Goal: Transaction & Acquisition: Purchase product/service

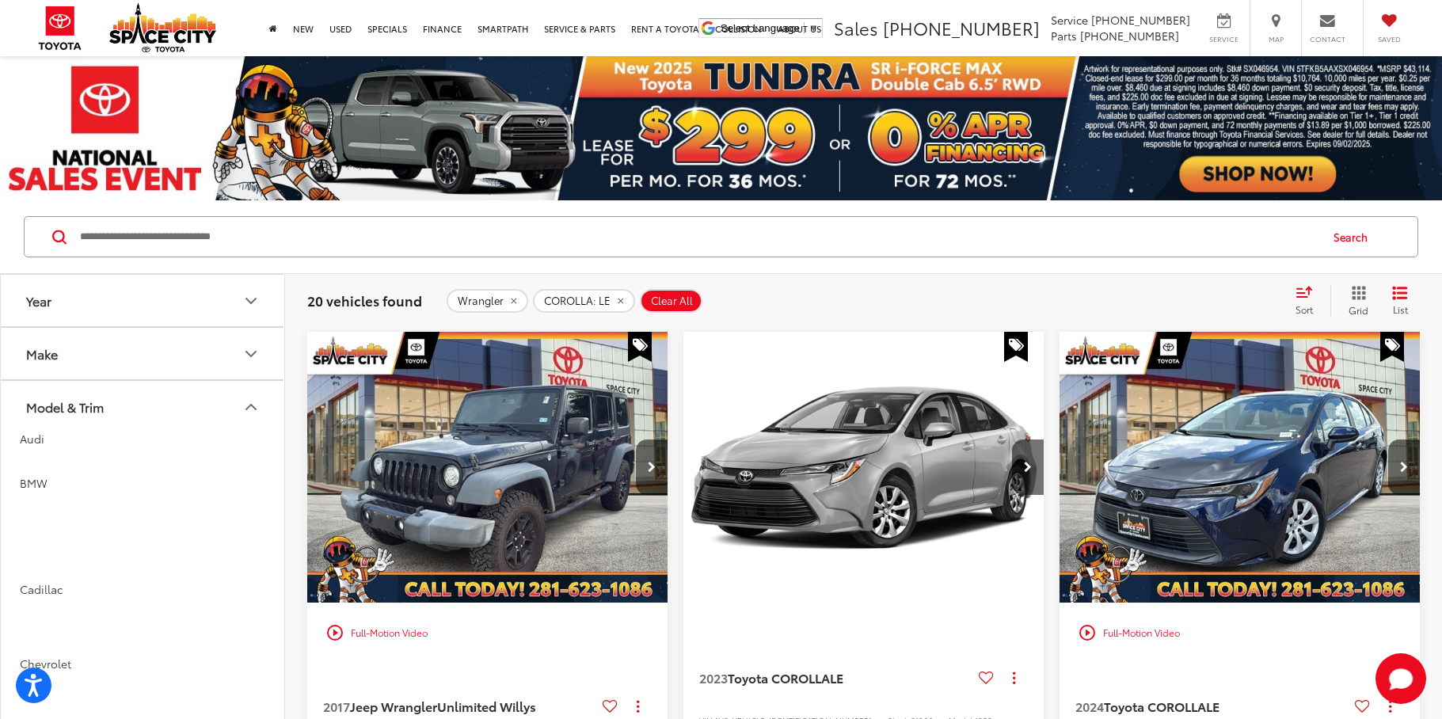
click at [166, 218] on input "Search by Make, Model, or Keyword" at bounding box center [698, 237] width 1240 height 38
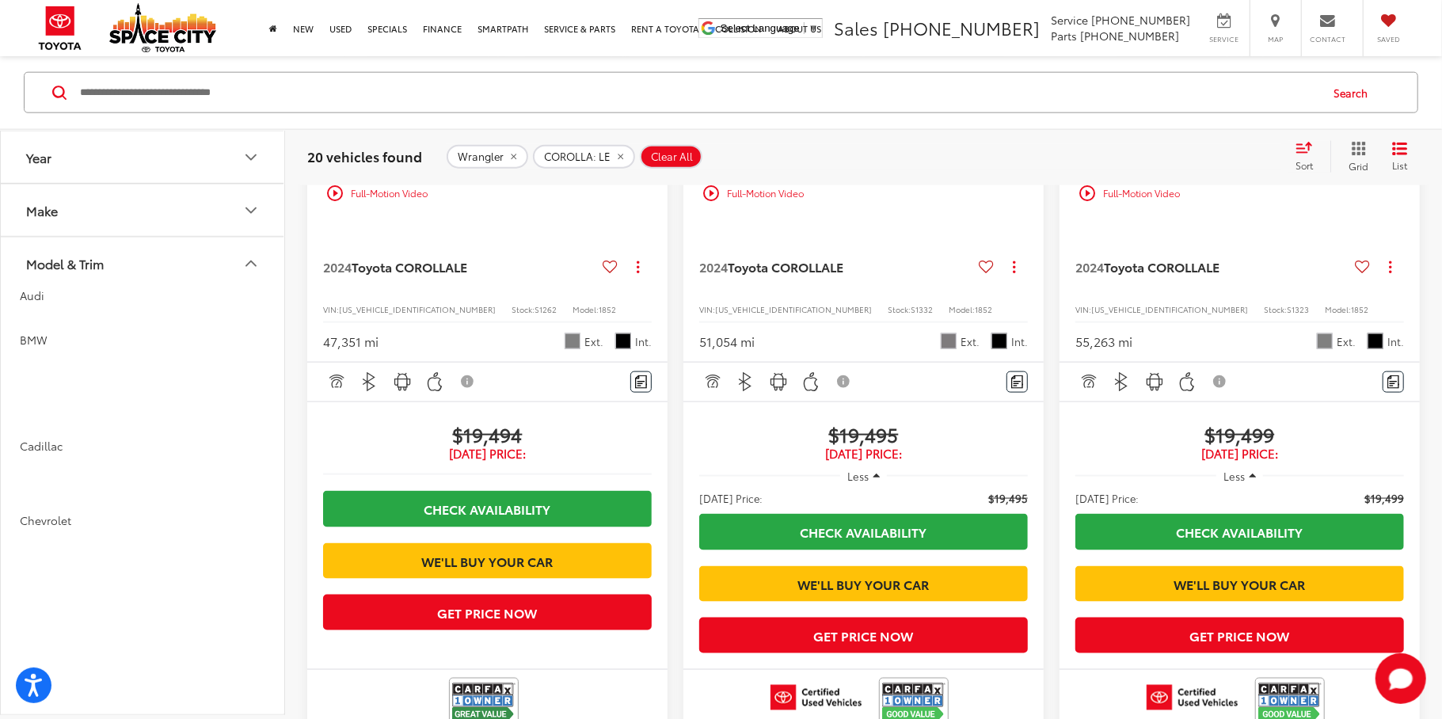
scroll to position [2565, 0]
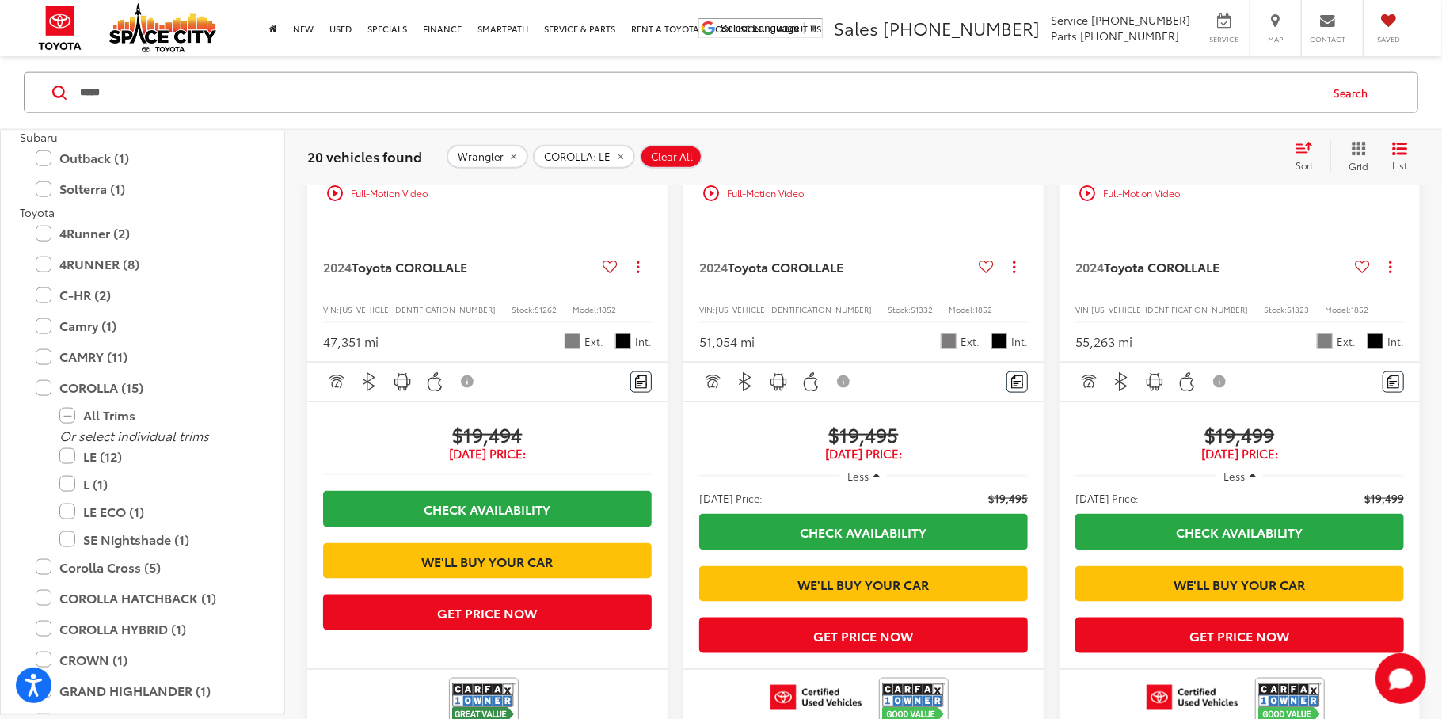
click at [1354, 98] on button "Search" at bounding box center [1355, 93] width 72 height 40
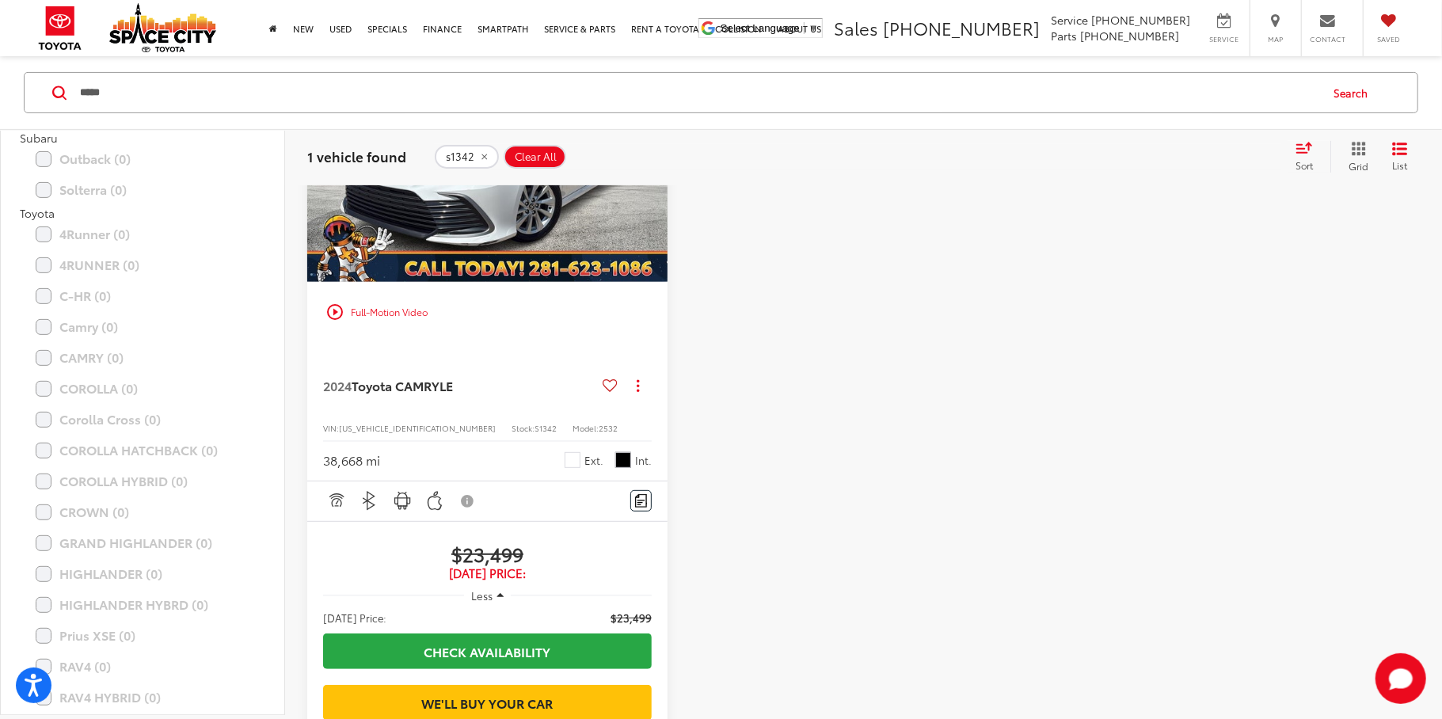
scroll to position [325, 0]
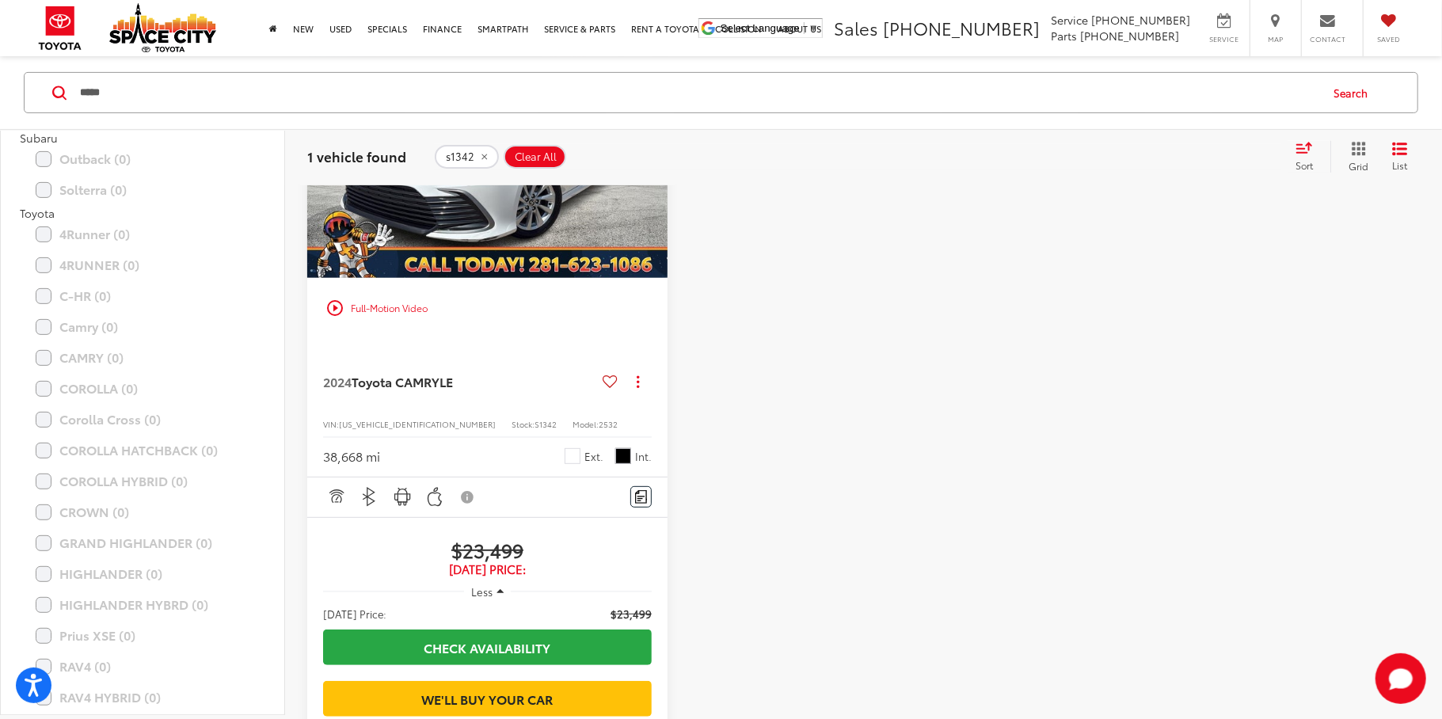
click at [150, 91] on input "*****" at bounding box center [698, 93] width 1240 height 38
type input "*"
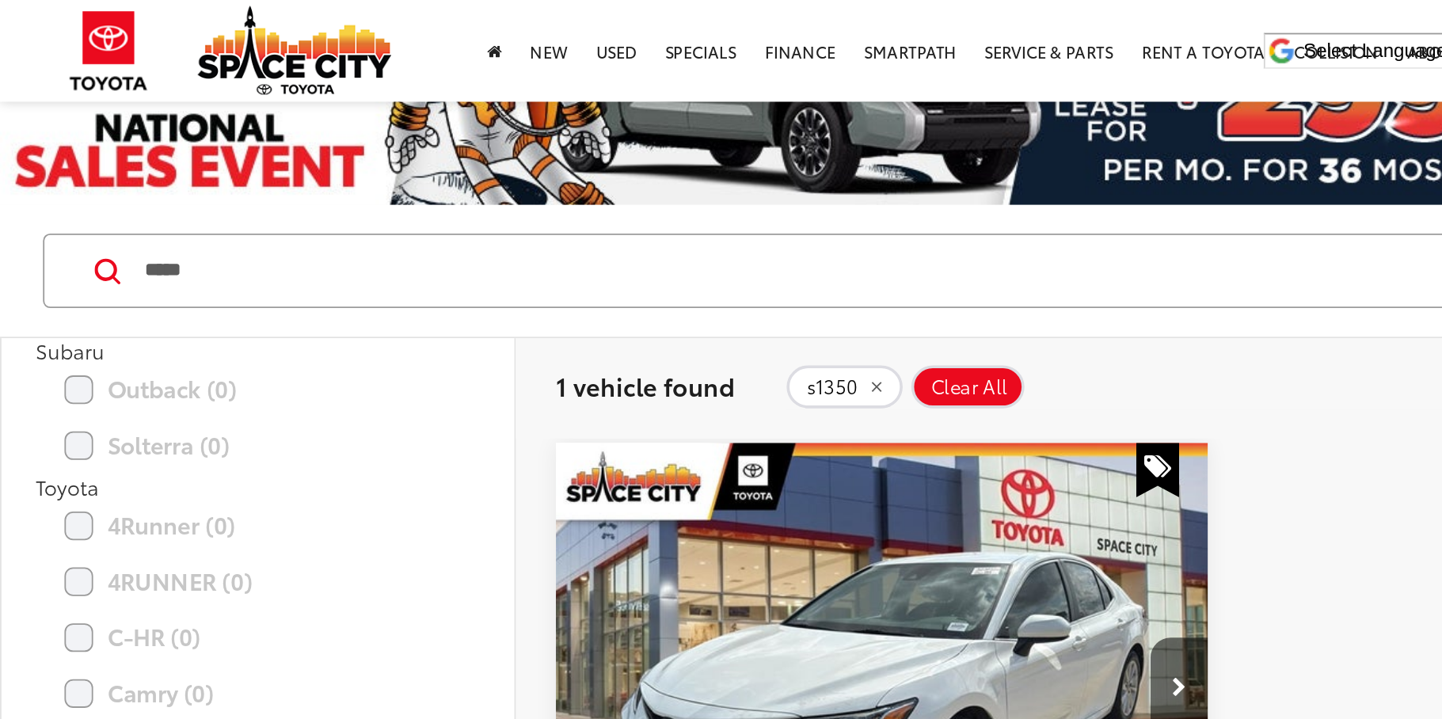
scroll to position [73, 0]
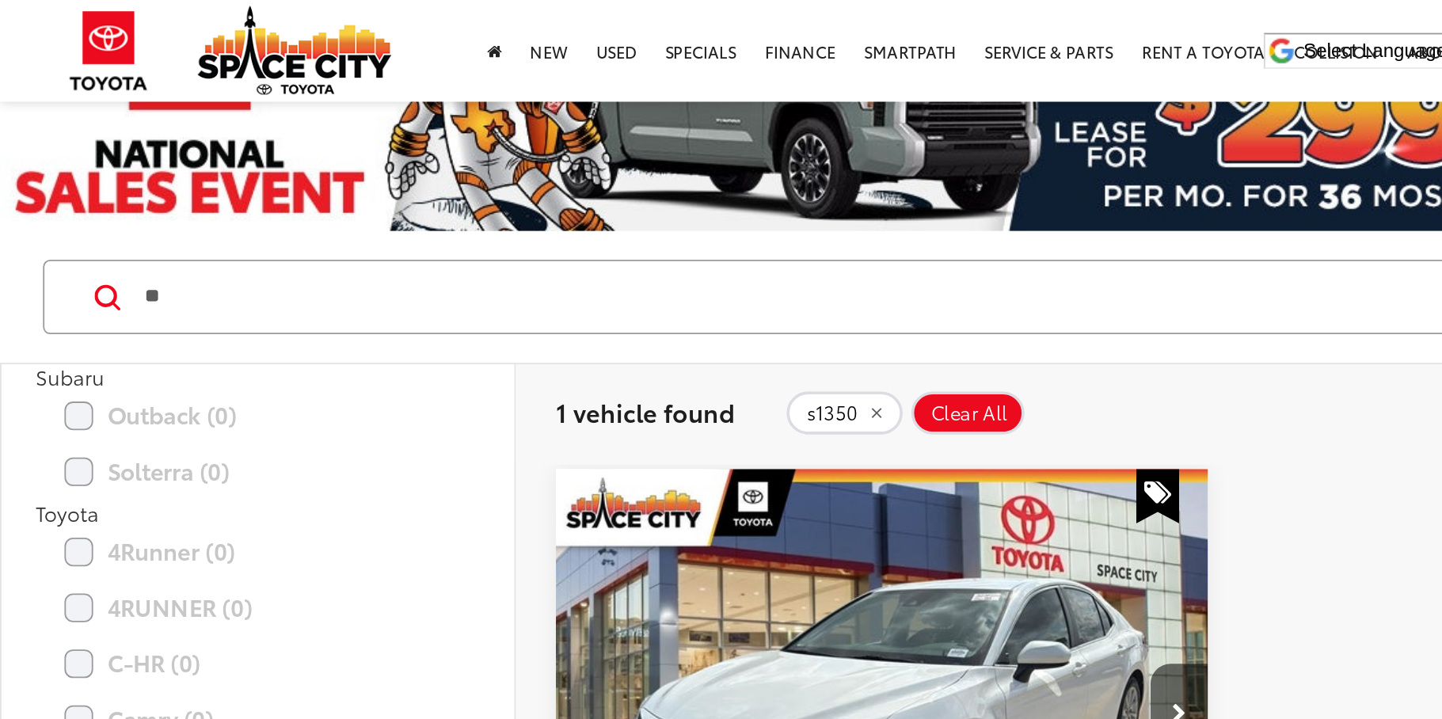
type input "*"
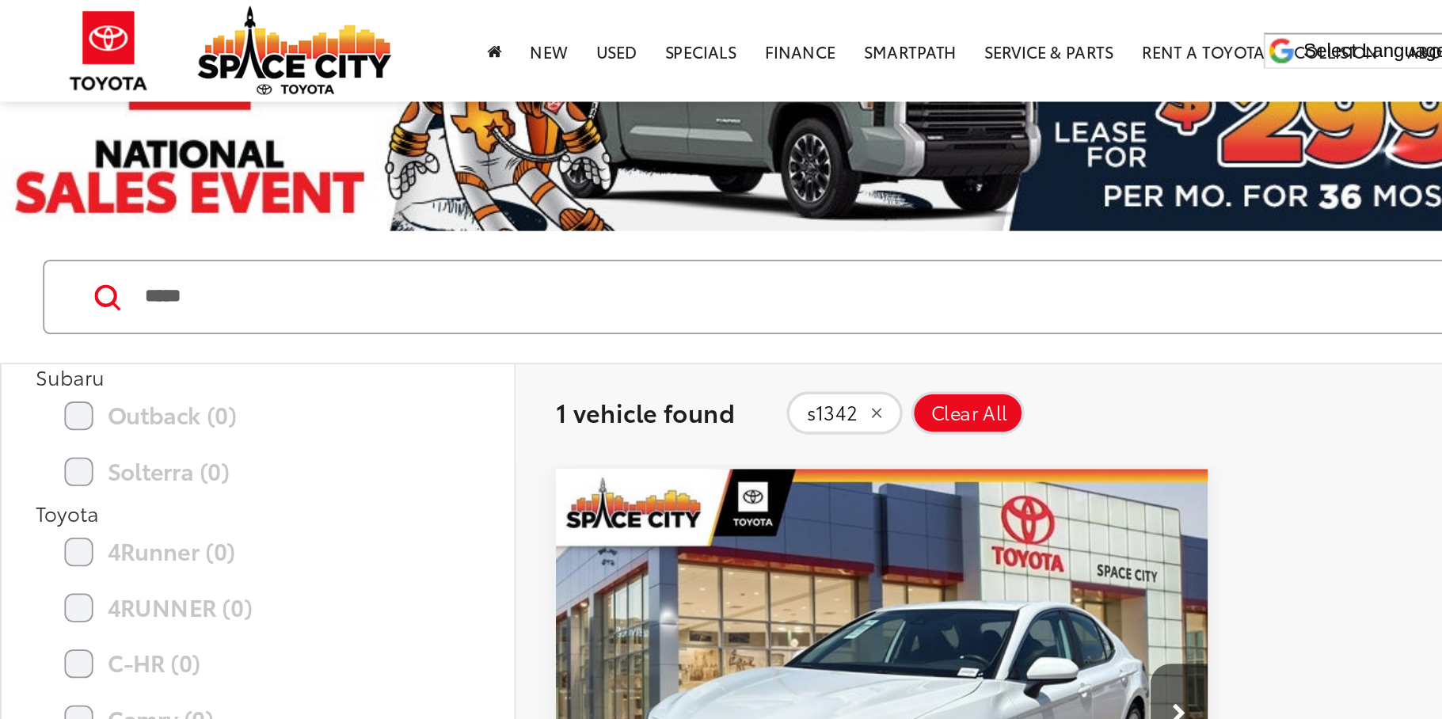
click at [60, 160] on icon at bounding box center [59, 164] width 14 height 15
click at [60, 161] on icon at bounding box center [59, 164] width 14 height 15
click at [194, 170] on input "*****" at bounding box center [698, 164] width 1240 height 38
click at [152, 165] on input "*****" at bounding box center [698, 164] width 1240 height 38
type input "*"
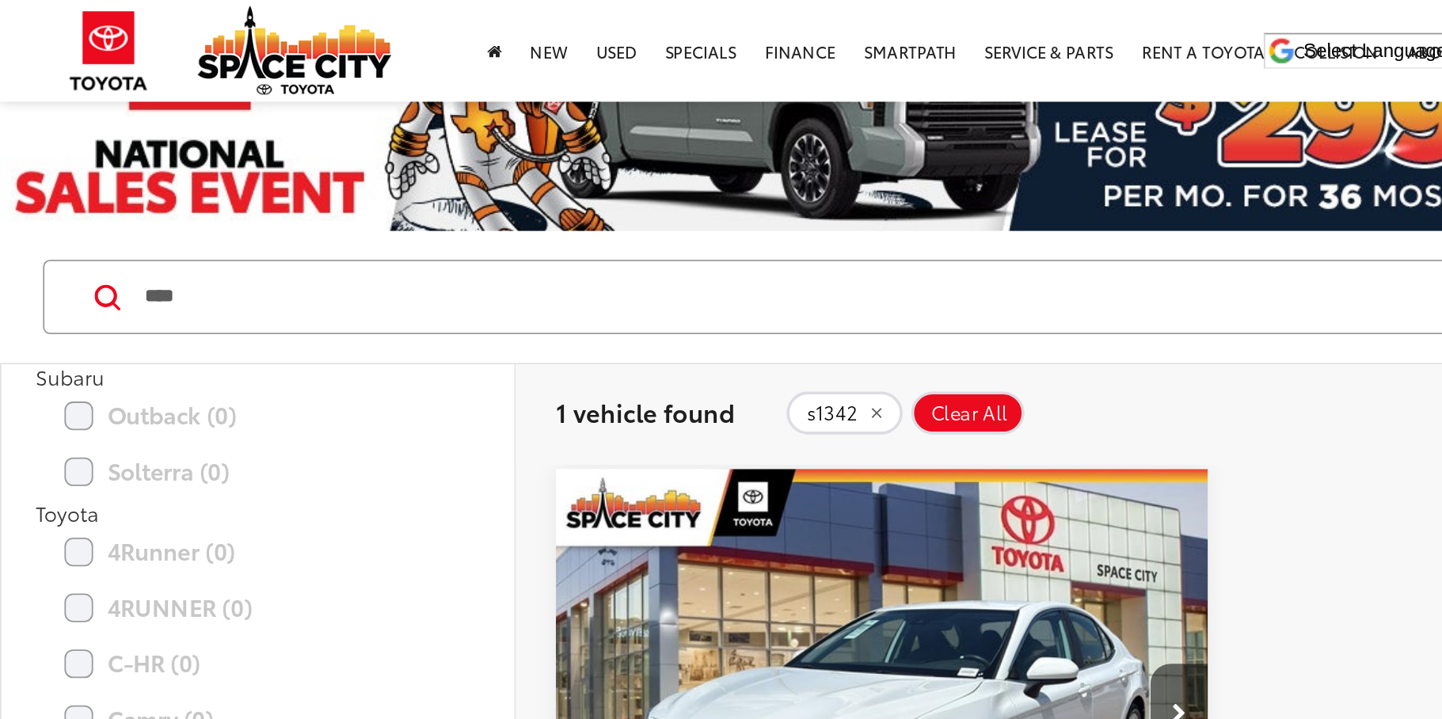
type input "*****"
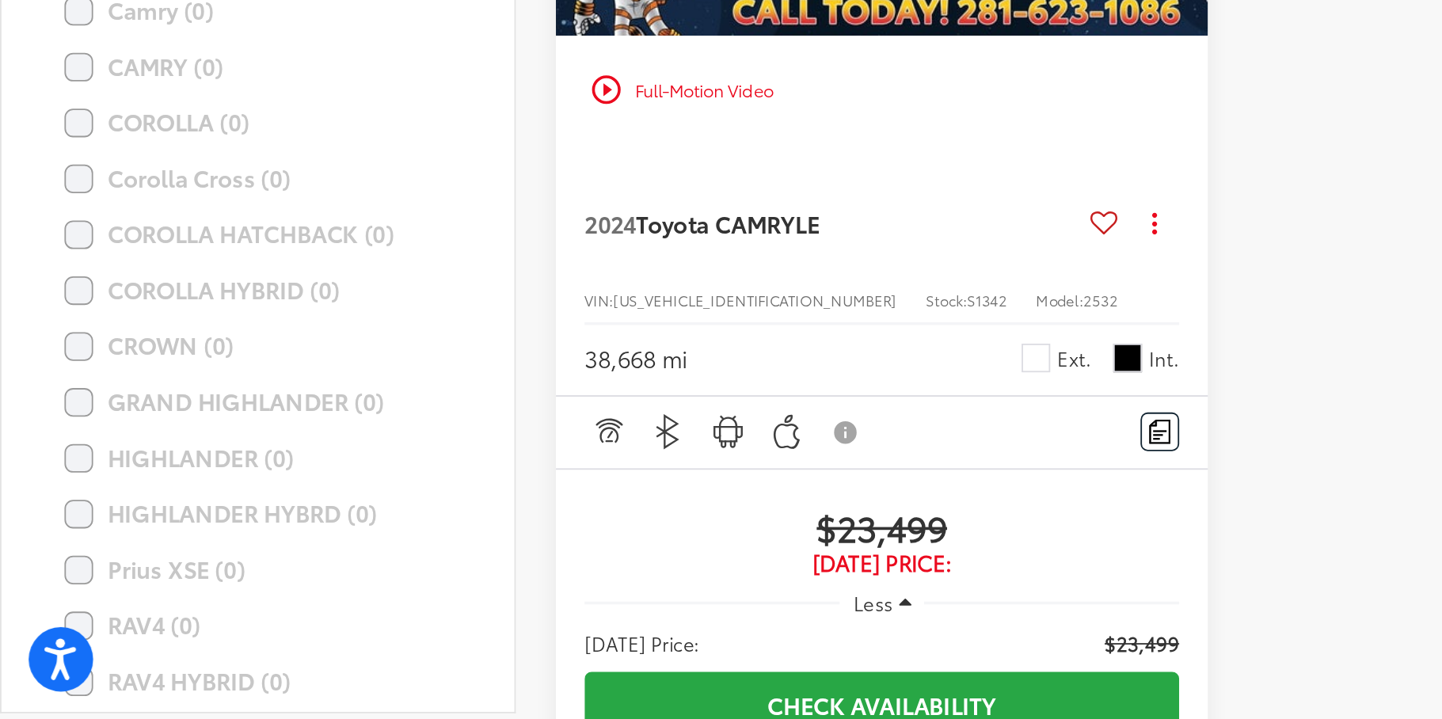
scroll to position [280, 0]
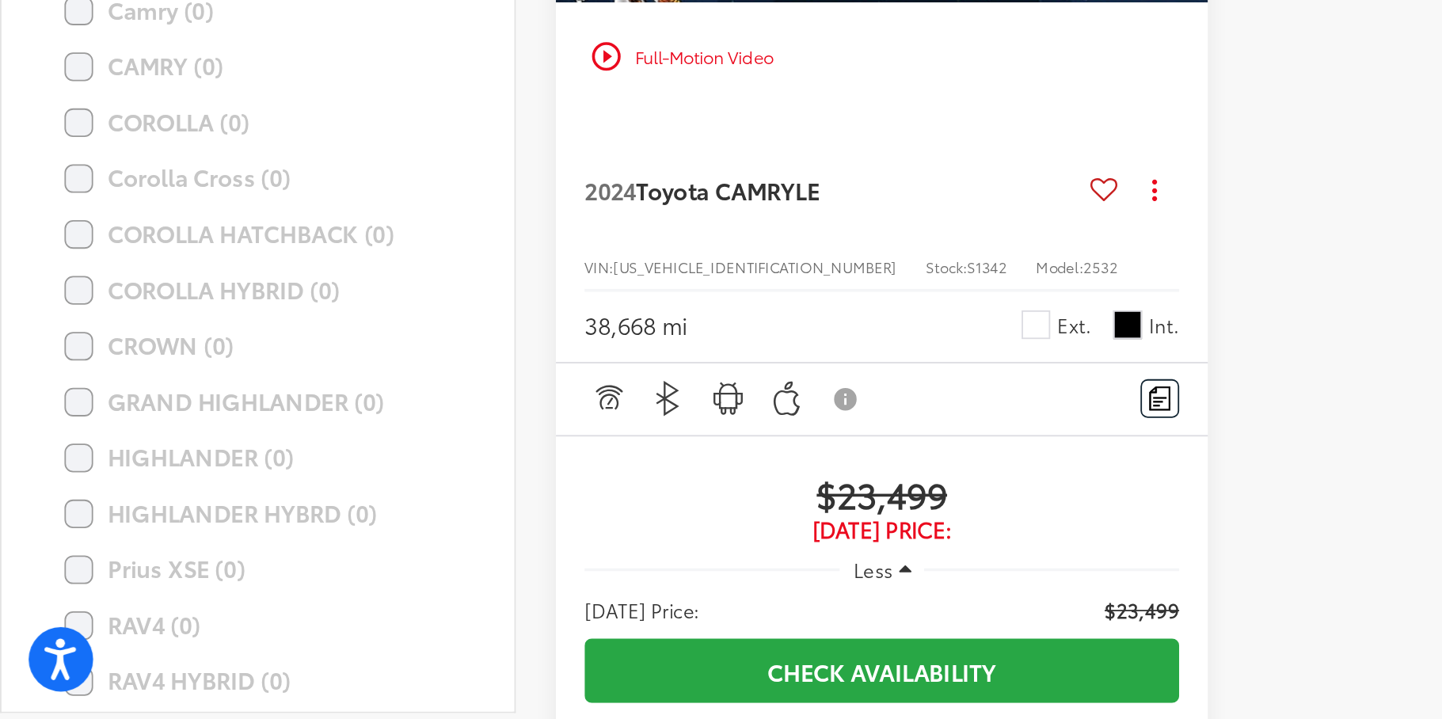
click at [735, 558] on div at bounding box center [864, 496] width 360 height 891
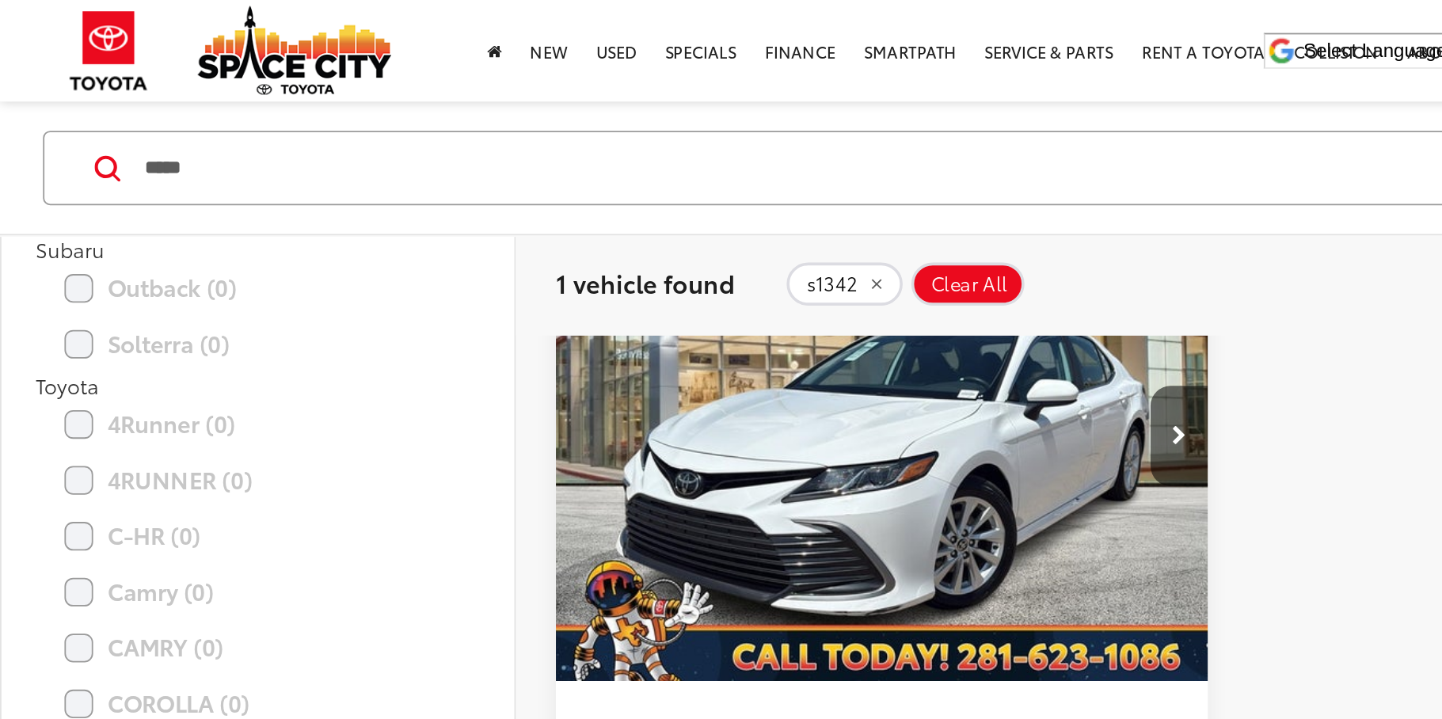
scroll to position [190, 0]
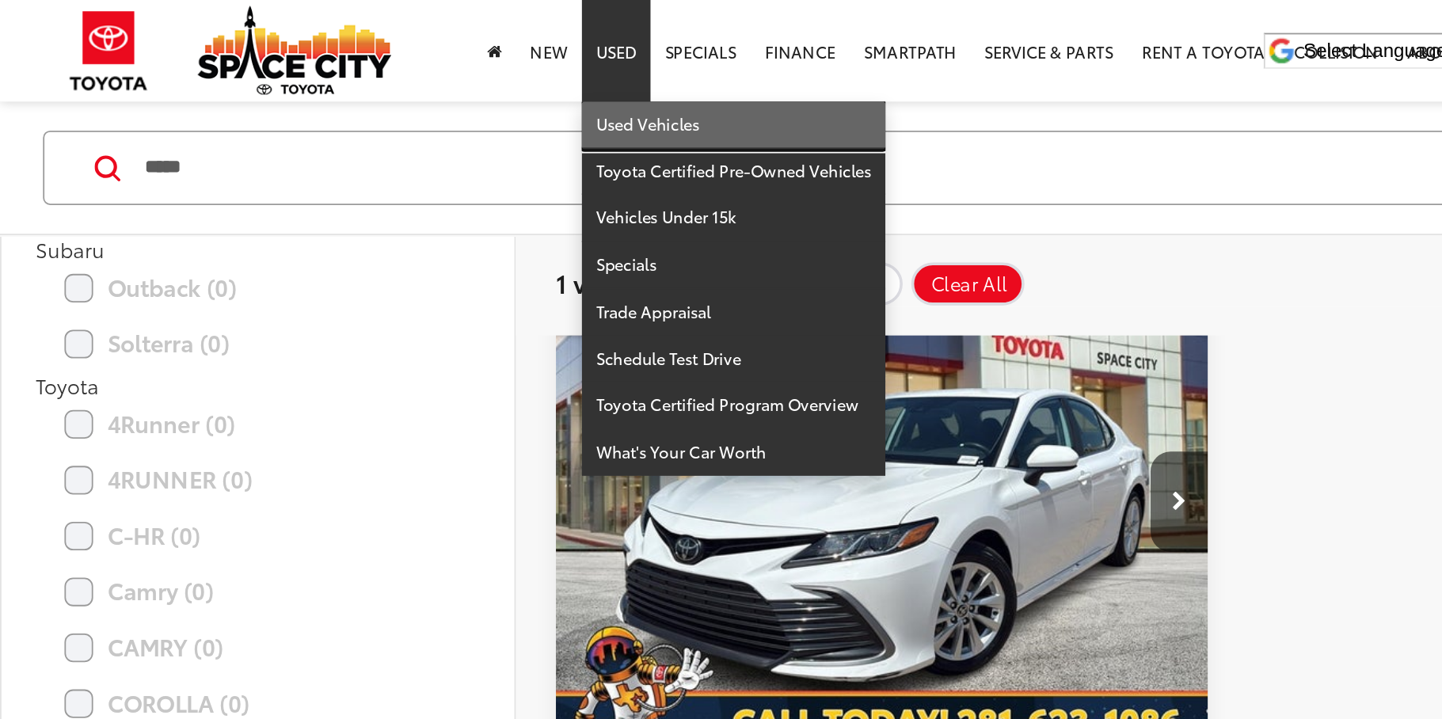
click at [350, 67] on link "Used Vehicles" at bounding box center [406, 69] width 168 height 26
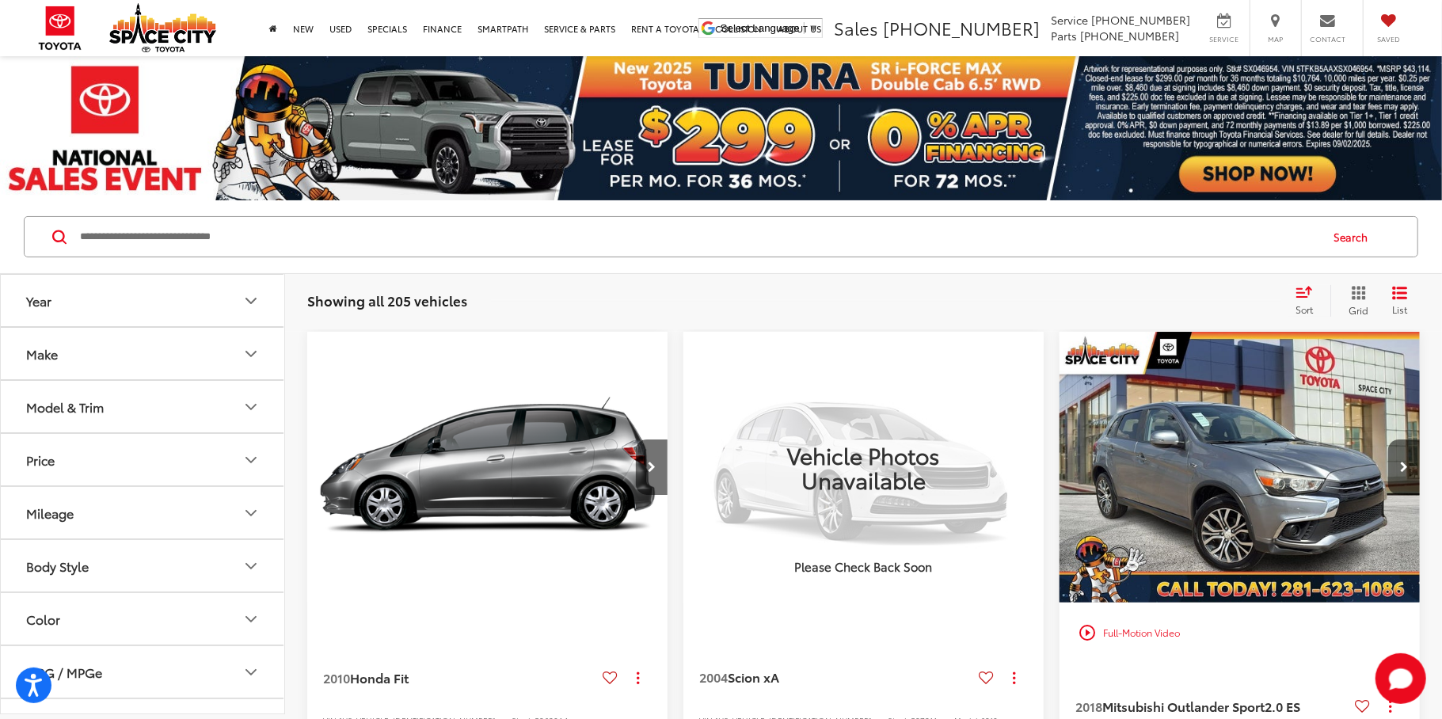
click at [250, 356] on icon "Make" at bounding box center [251, 354] width 10 height 5
click at [250, 356] on icon "Make" at bounding box center [251, 354] width 19 height 19
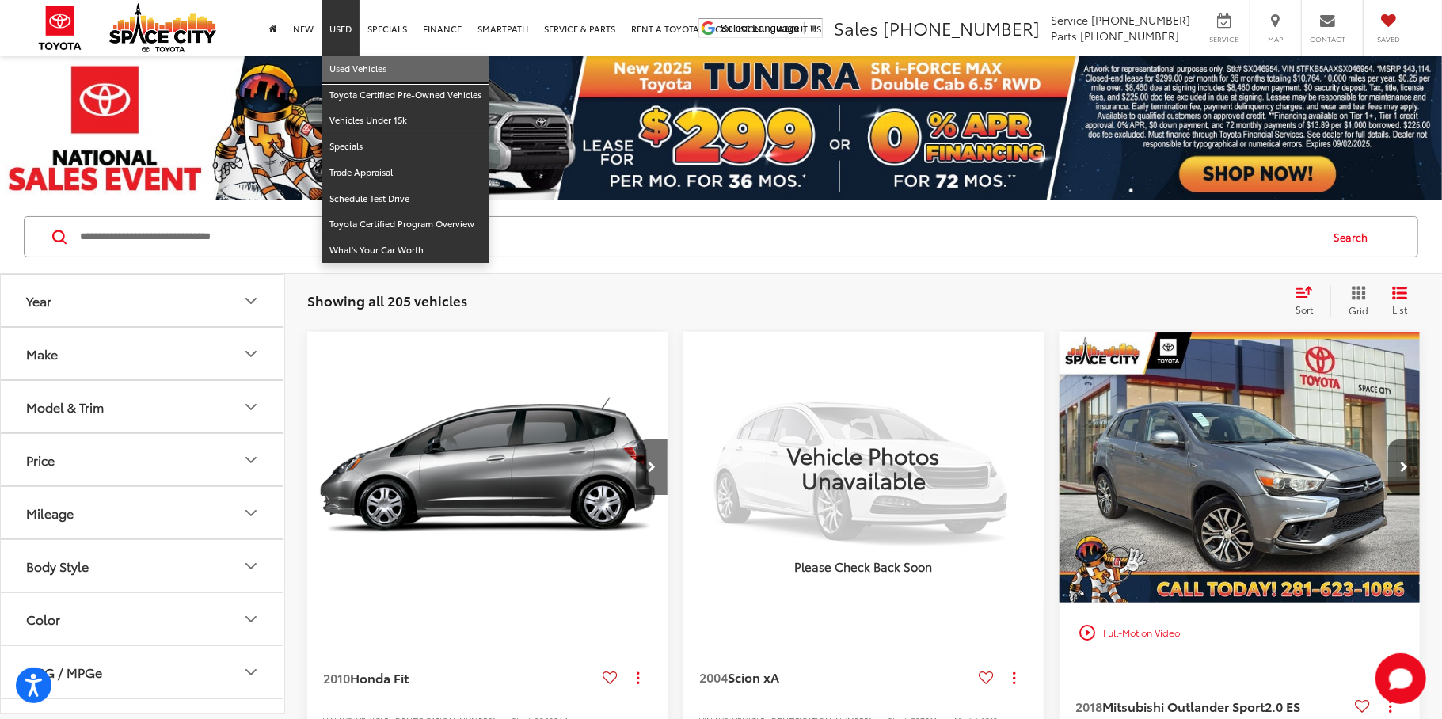
click at [345, 69] on link "Used Vehicles" at bounding box center [406, 69] width 168 height 26
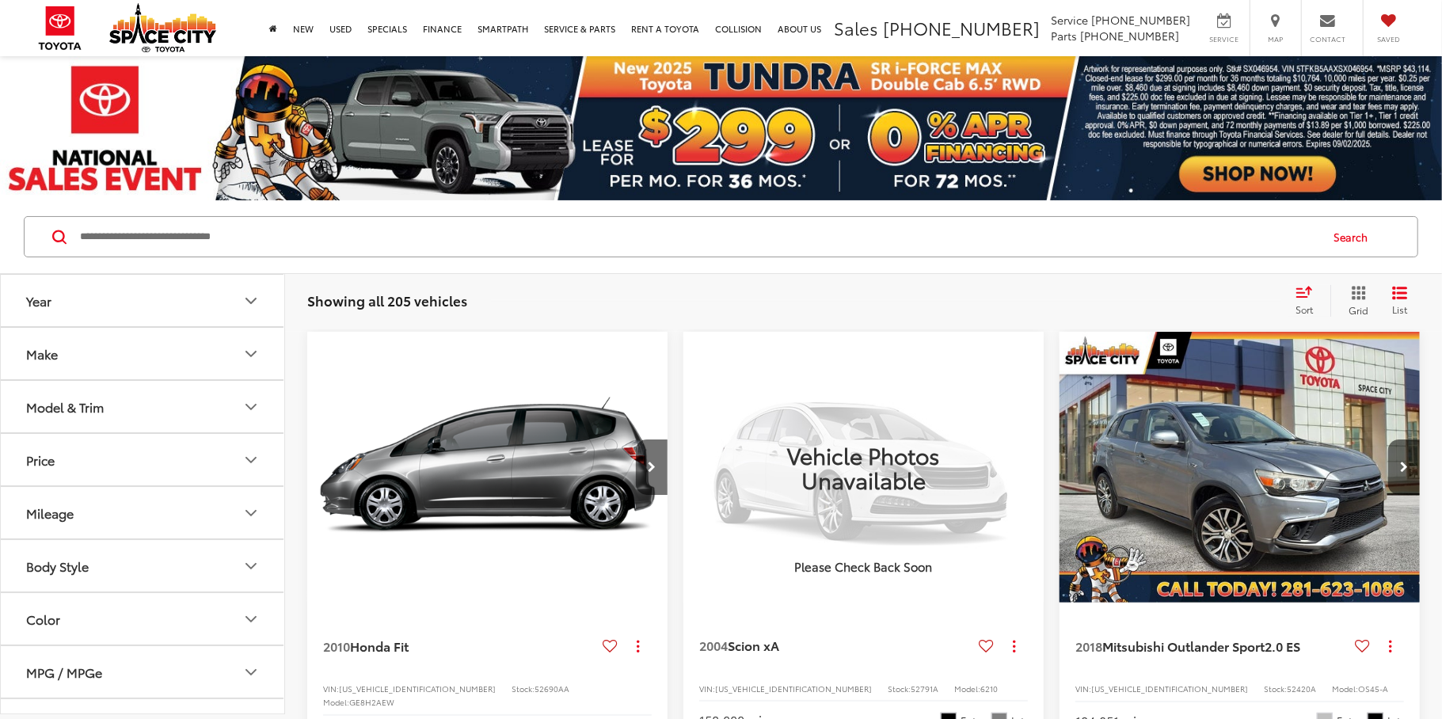
click at [176, 234] on input "Search by Make, Model, or Keyword" at bounding box center [698, 237] width 1240 height 38
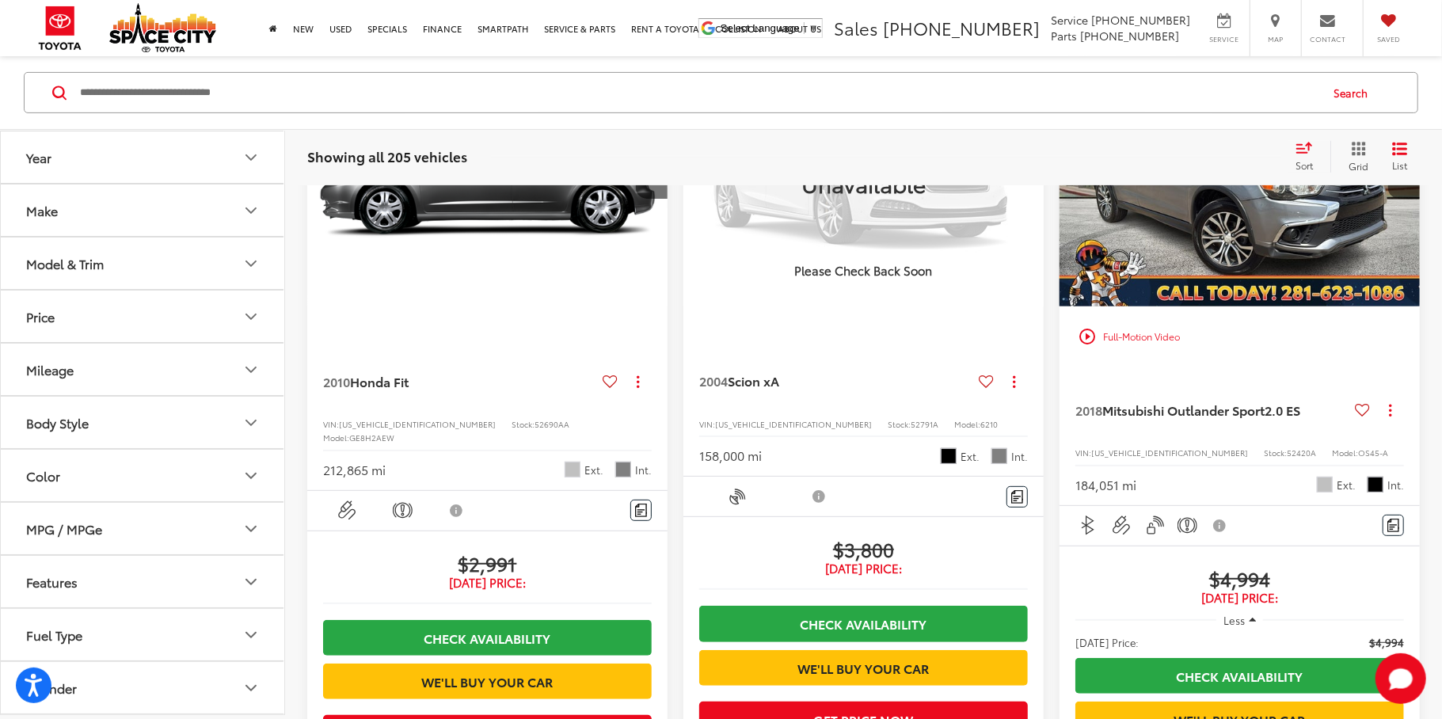
click at [251, 264] on icon "Model & Trim" at bounding box center [251, 263] width 19 height 19
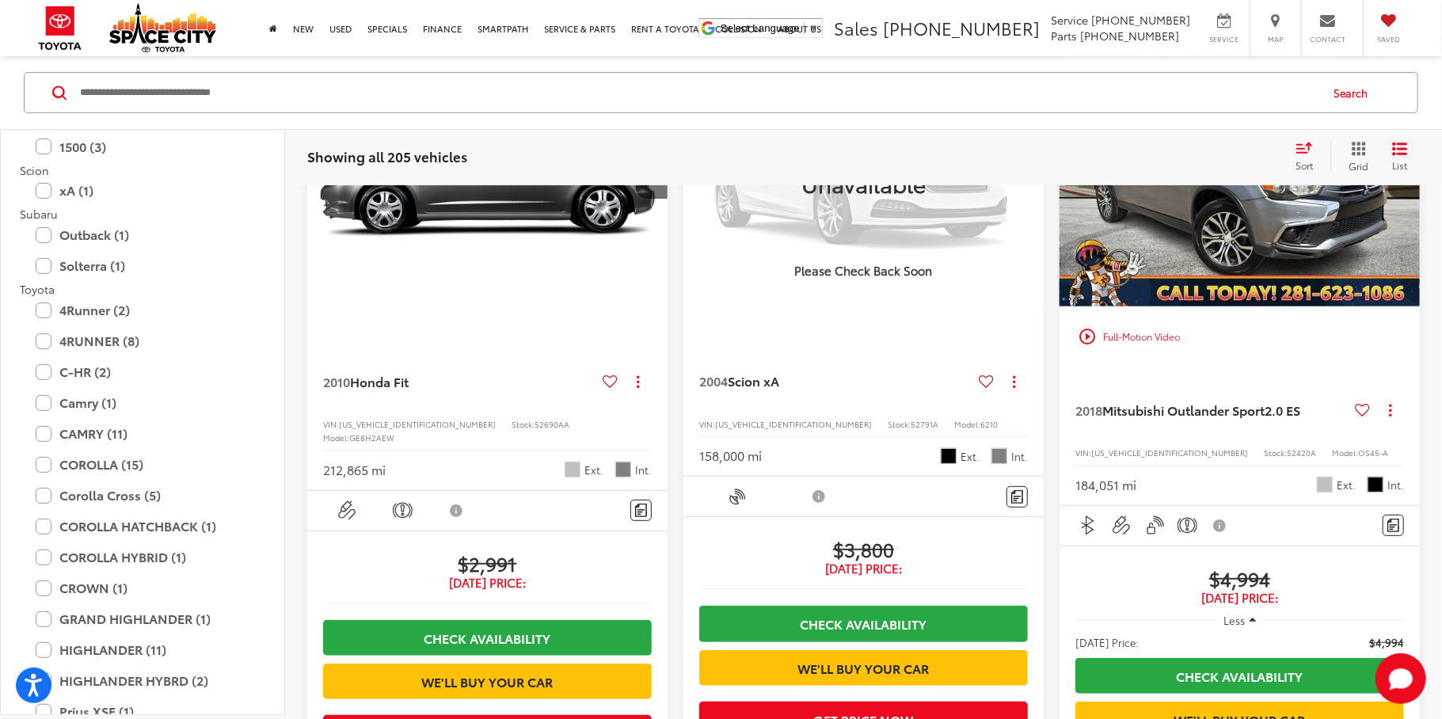
scroll to position [2493, 0]
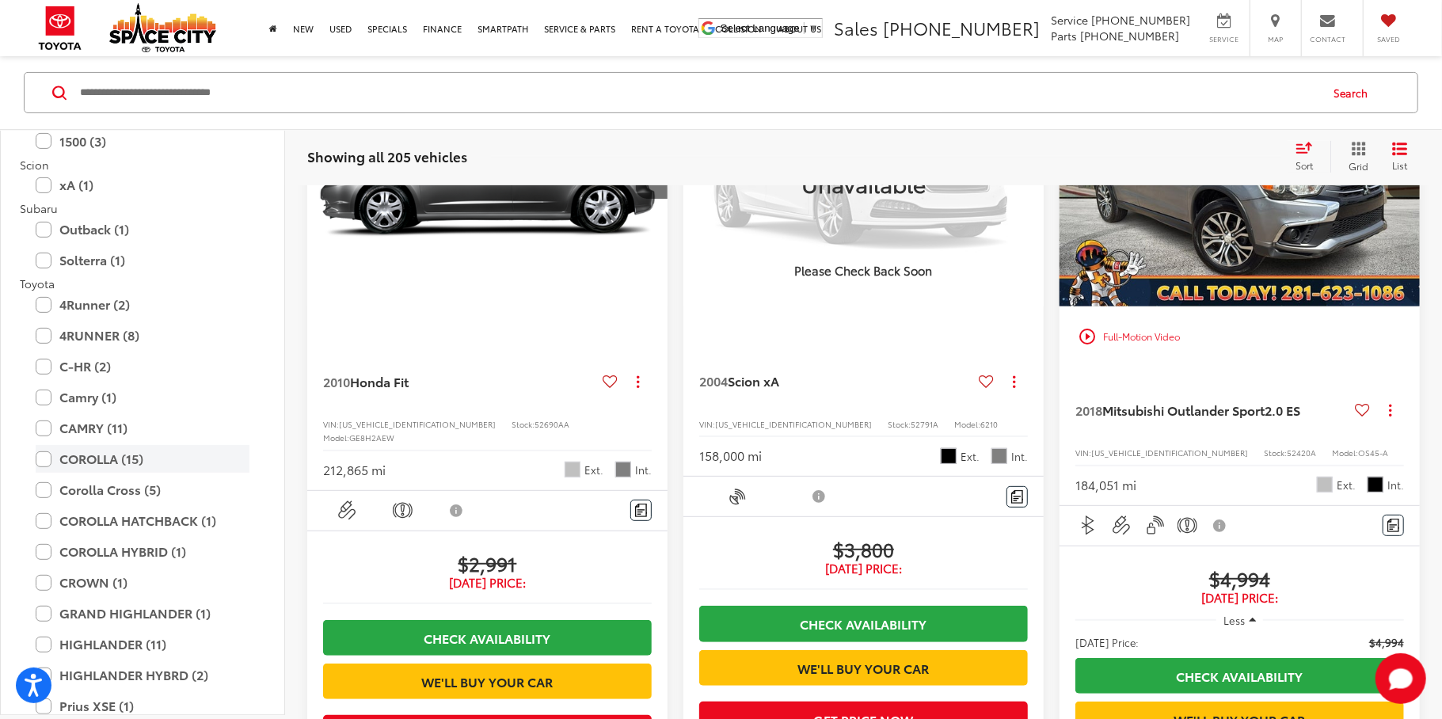
click at [44, 459] on label "COROLLA (15)" at bounding box center [143, 459] width 214 height 28
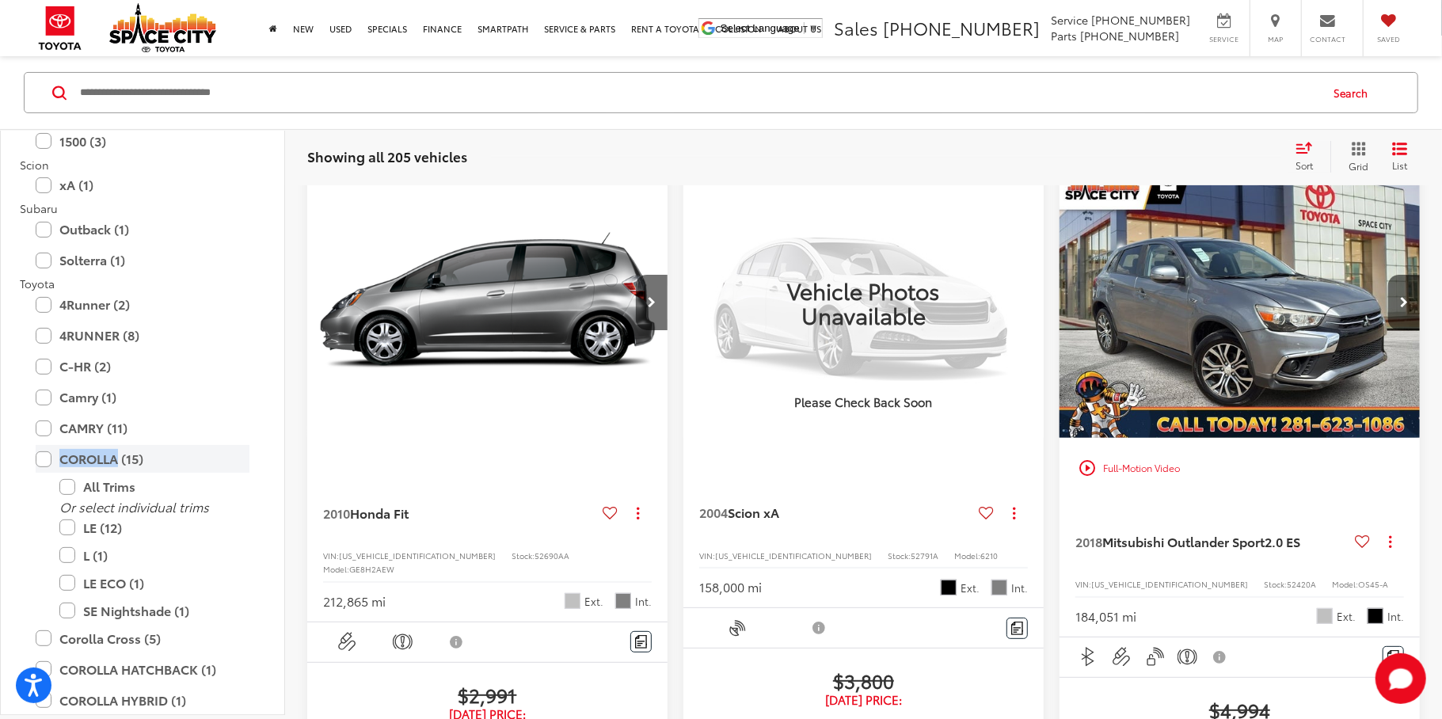
scroll to position [144, 0]
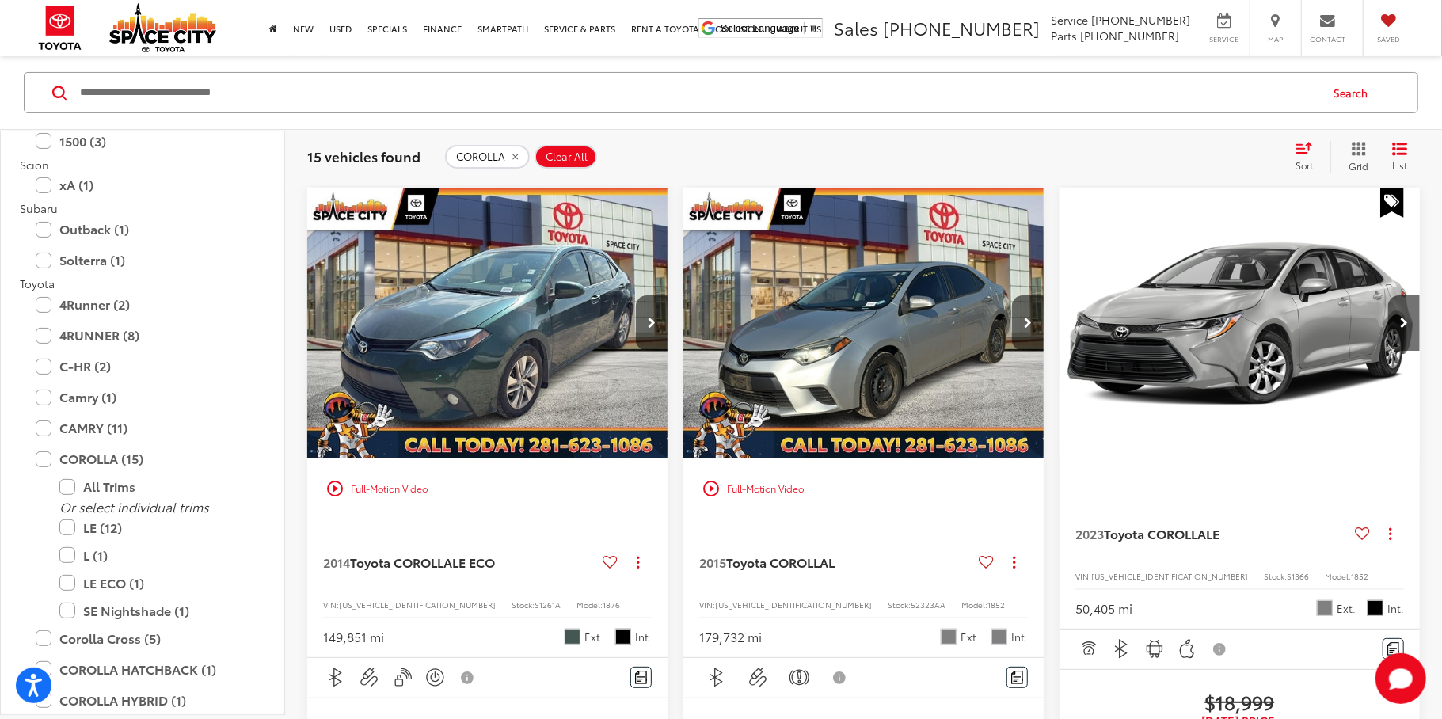
click at [142, 97] on input "Search by Make, Model, or Keyword" at bounding box center [698, 93] width 1240 height 38
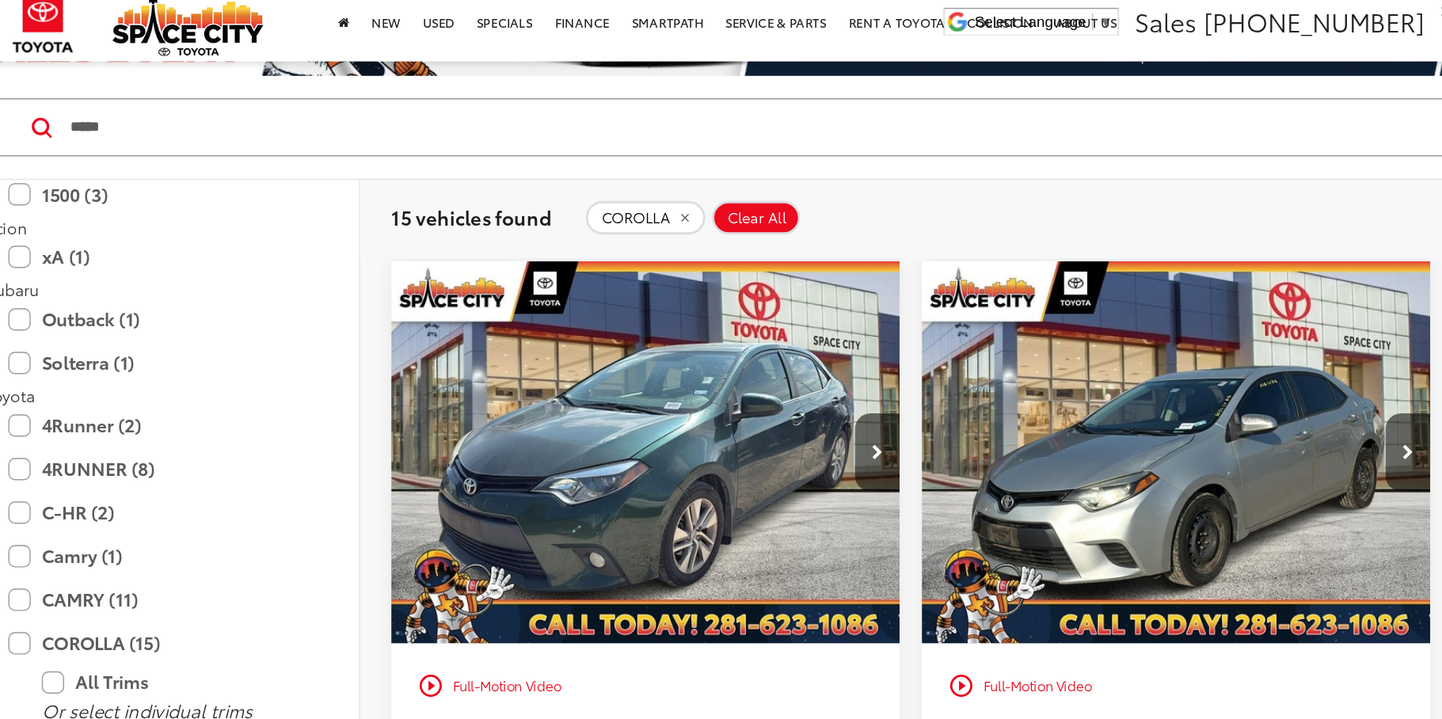
scroll to position [130, 0]
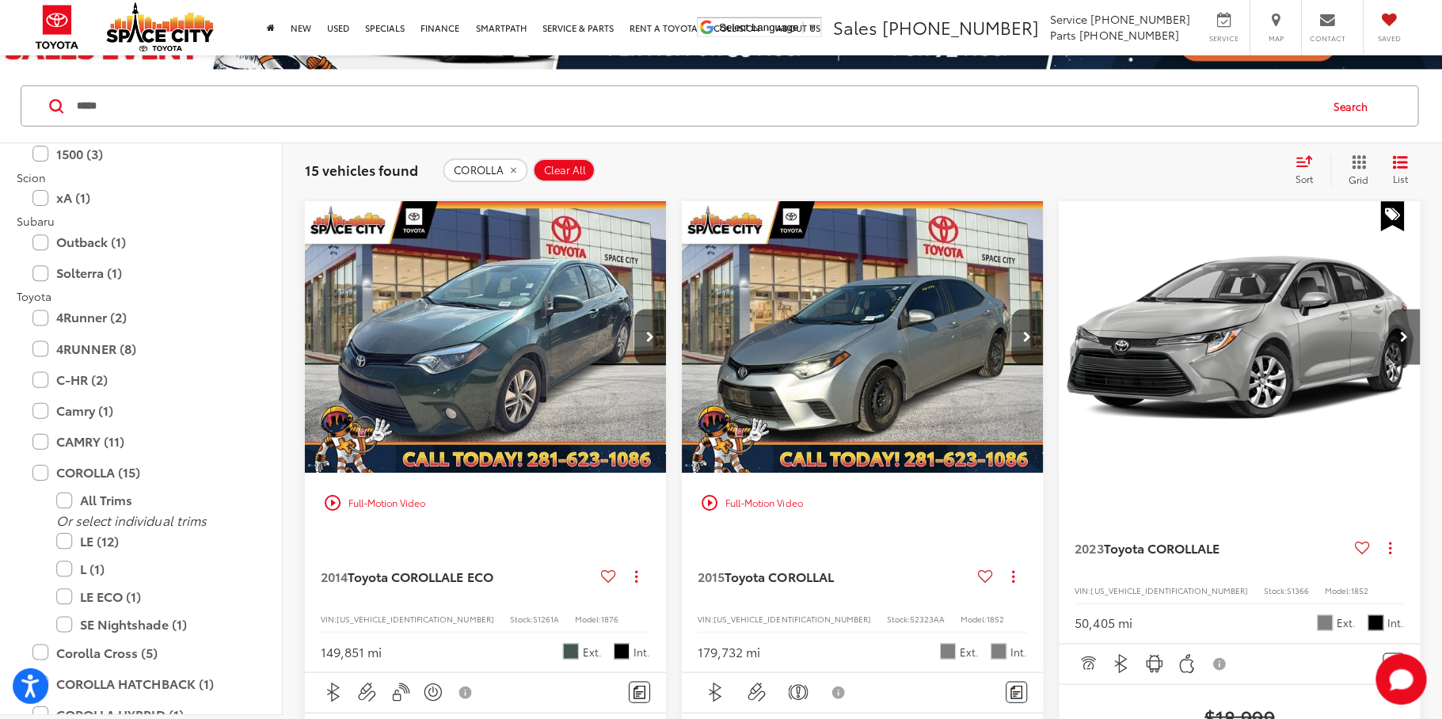
click at [1359, 104] on button "Search" at bounding box center [1355, 107] width 72 height 40
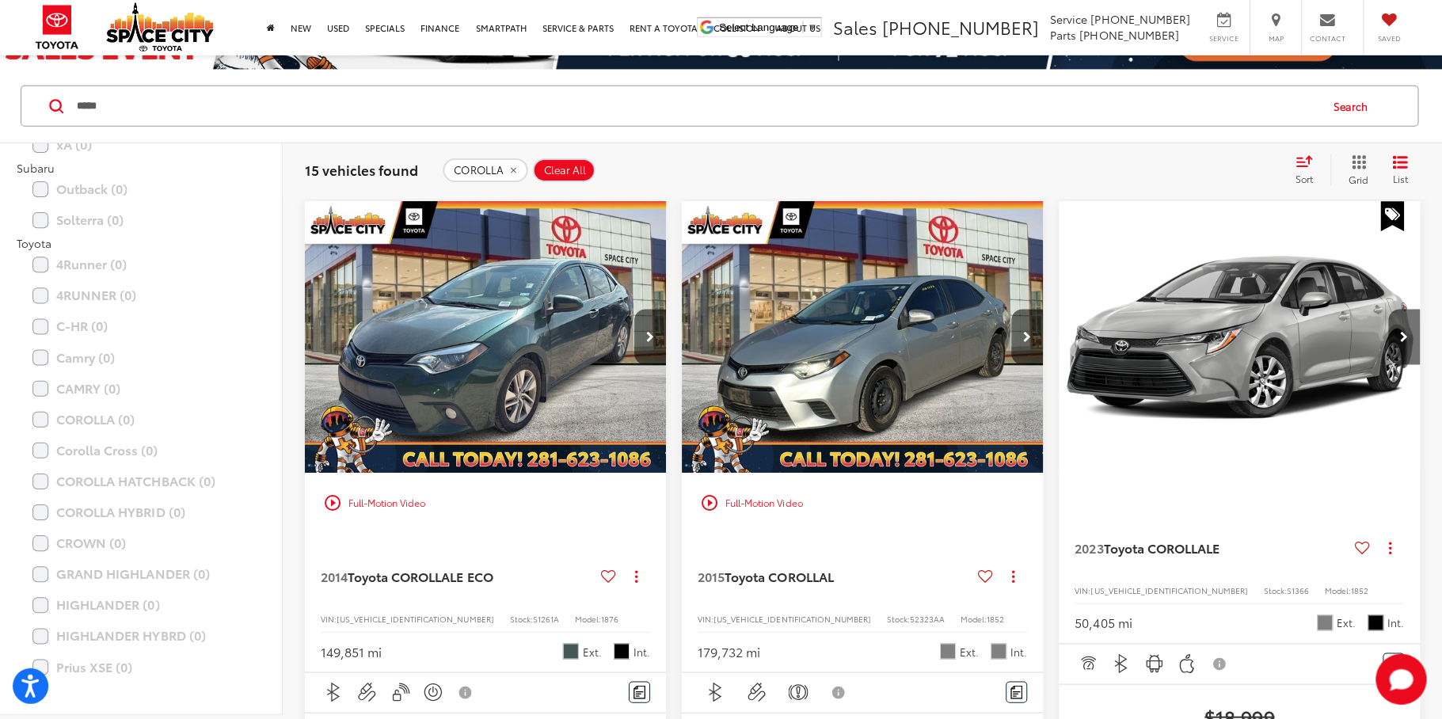
scroll to position [2440, 0]
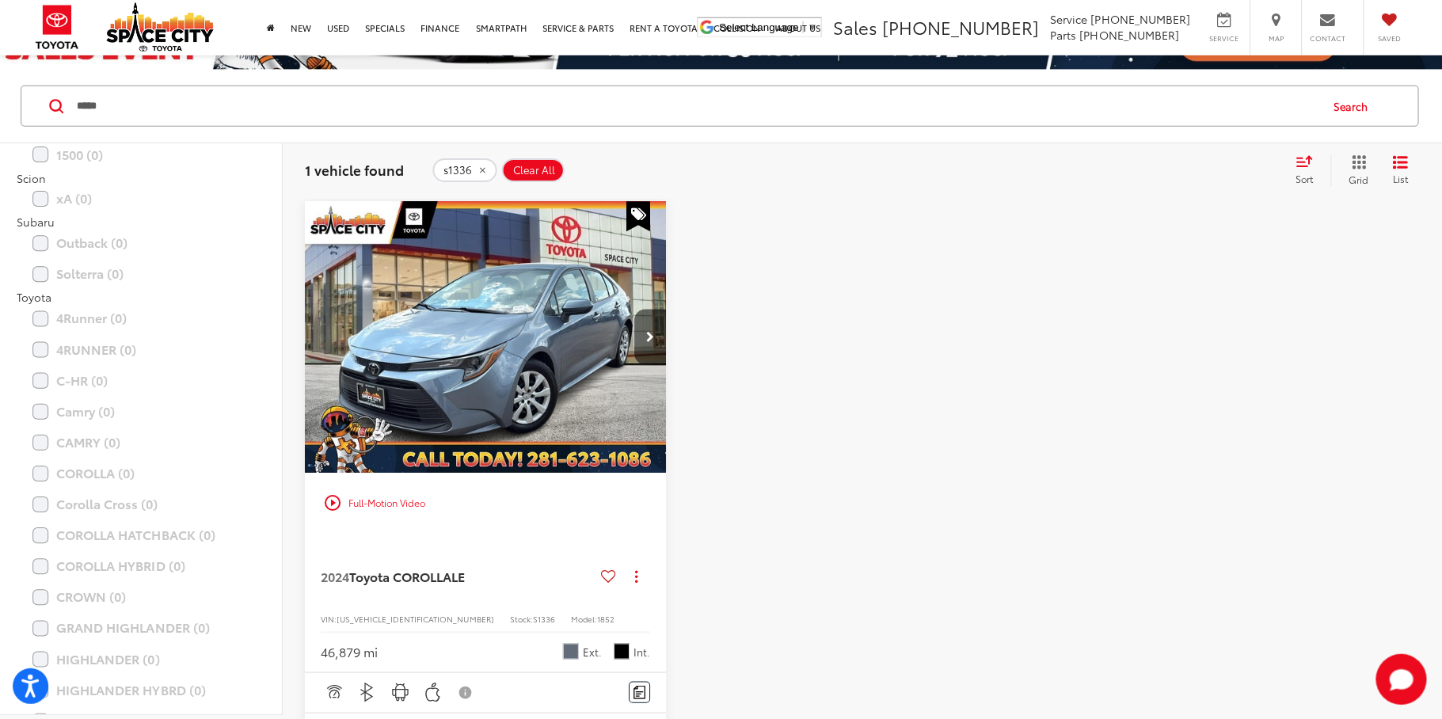
click at [202, 110] on input "*****" at bounding box center [698, 107] width 1240 height 38
type input "*****"
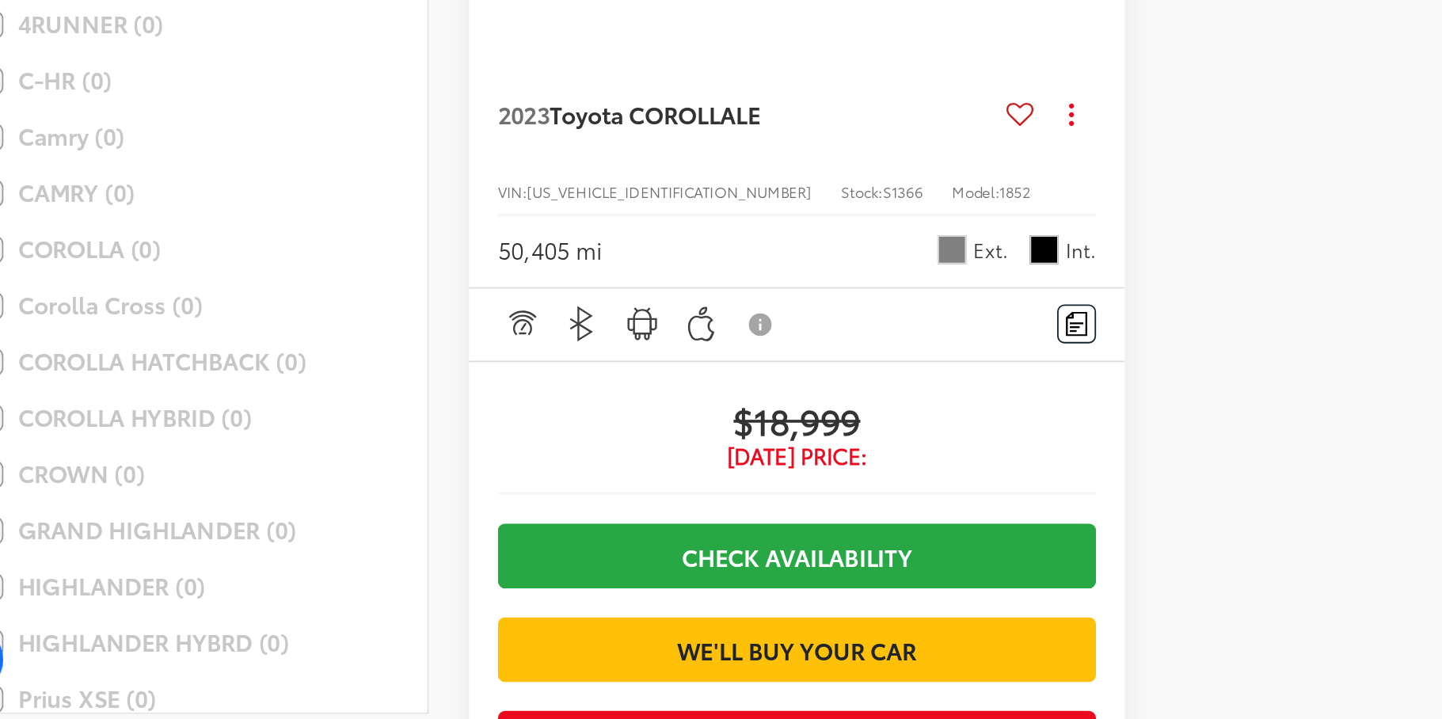
scroll to position [296, 0]
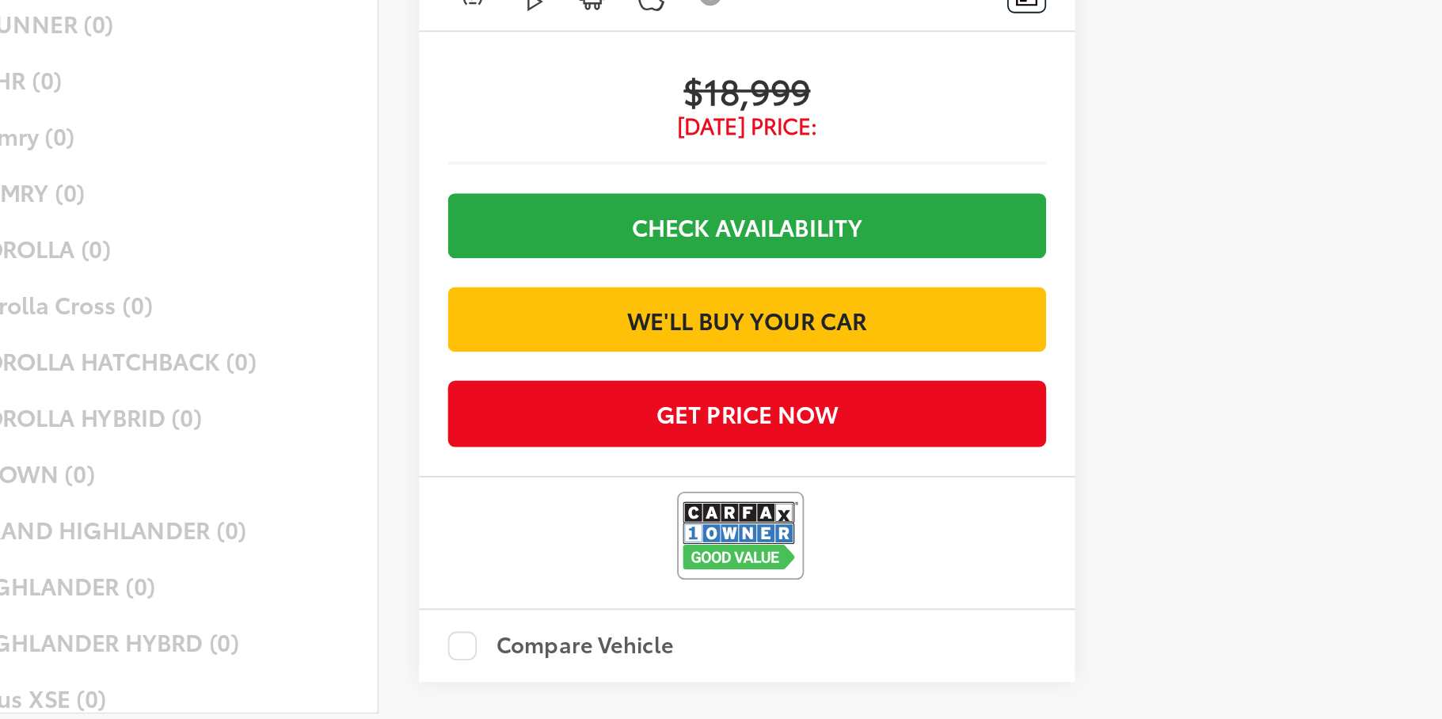
click at [735, 459] on div at bounding box center [864, 278] width 360 height 840
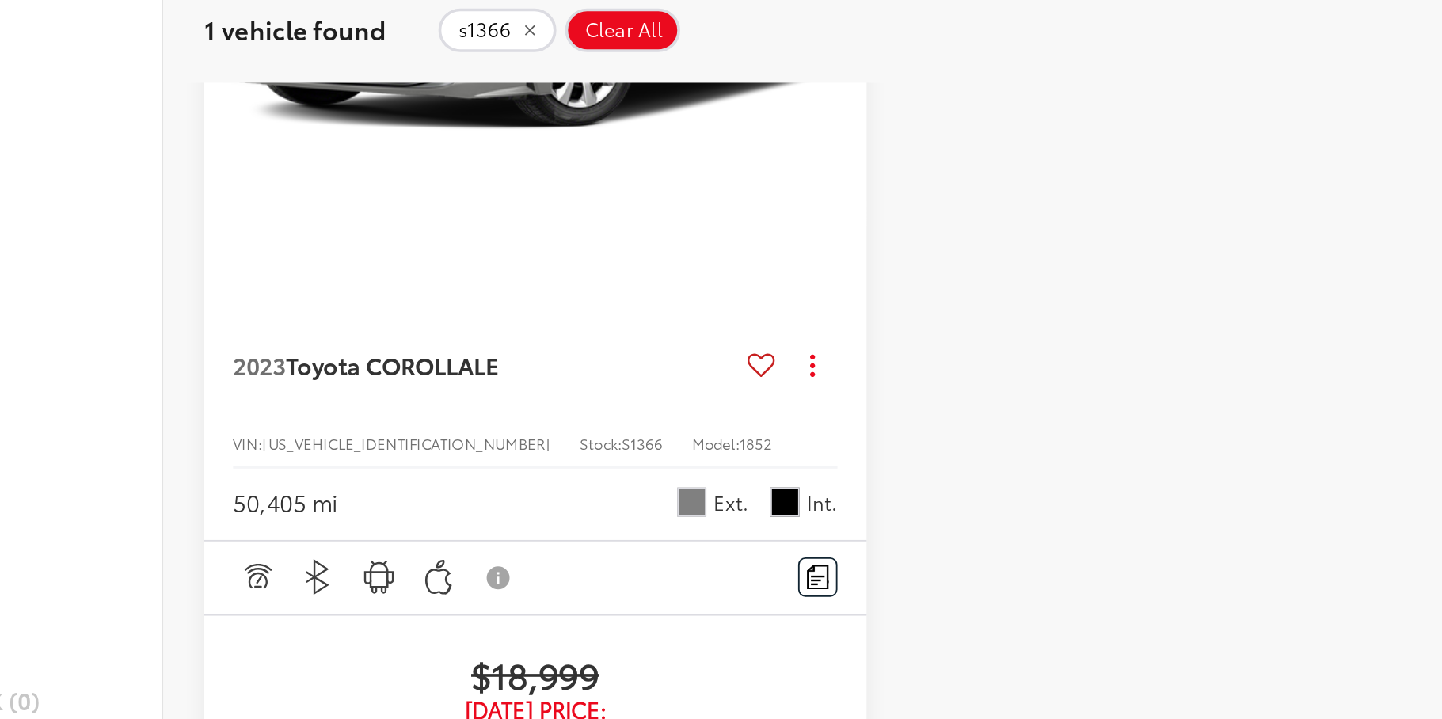
scroll to position [339, 0]
